Goal: Information Seeking & Learning: Learn about a topic

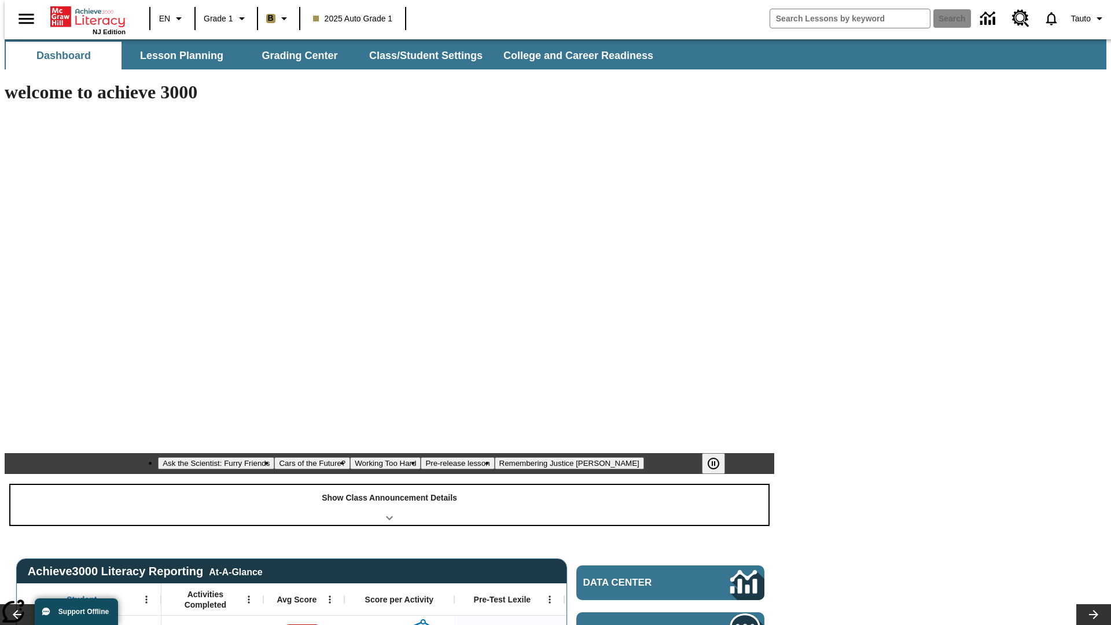
click at [389, 485] on div "Show Class Announcement Details" at bounding box center [389, 505] width 758 height 40
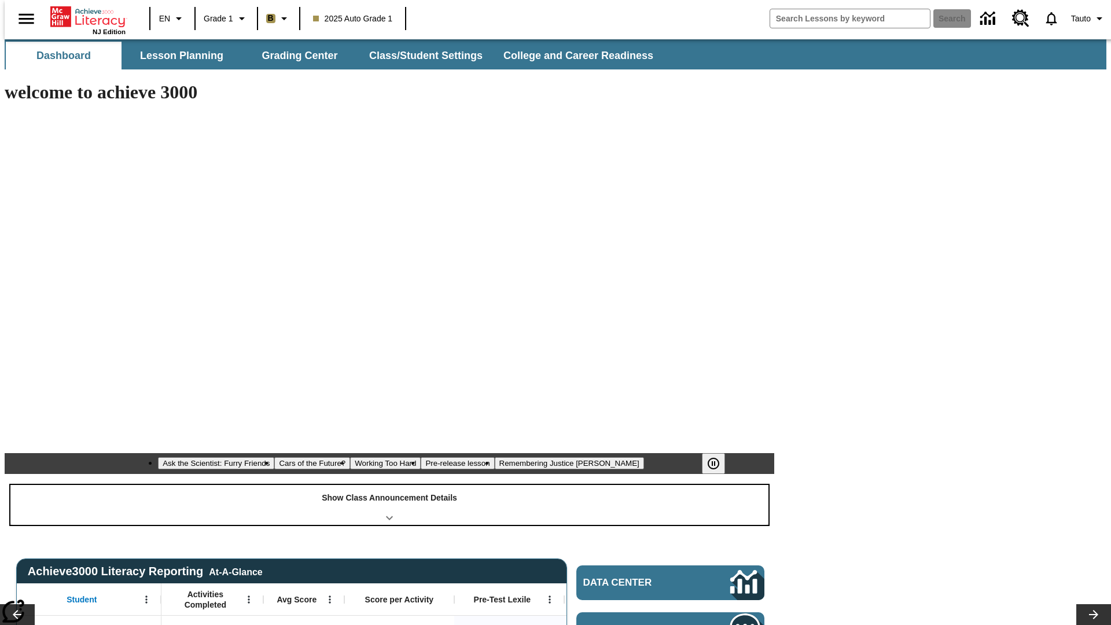
click at [389, 485] on div "Show Class Announcement Details" at bounding box center [389, 505] width 758 height 40
